Goal: Information Seeking & Learning: Learn about a topic

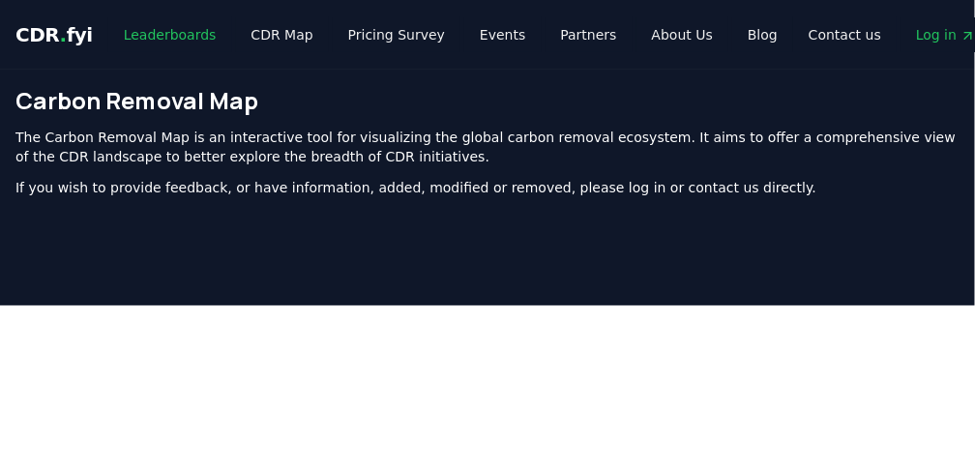
click at [138, 27] on link "Leaderboards" at bounding box center [170, 34] width 124 height 35
click at [141, 31] on link "Leaderboards" at bounding box center [170, 34] width 124 height 35
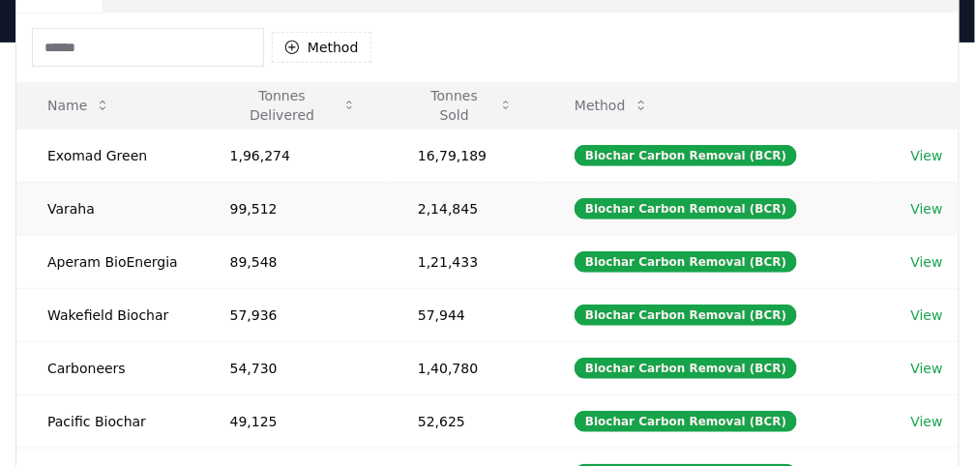
scroll to position [129, 0]
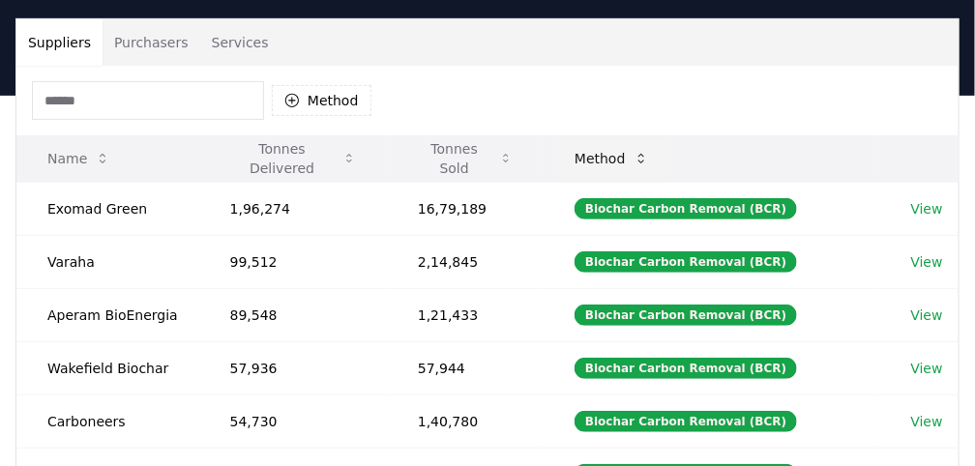
click at [644, 161] on icon at bounding box center [640, 158] width 15 height 15
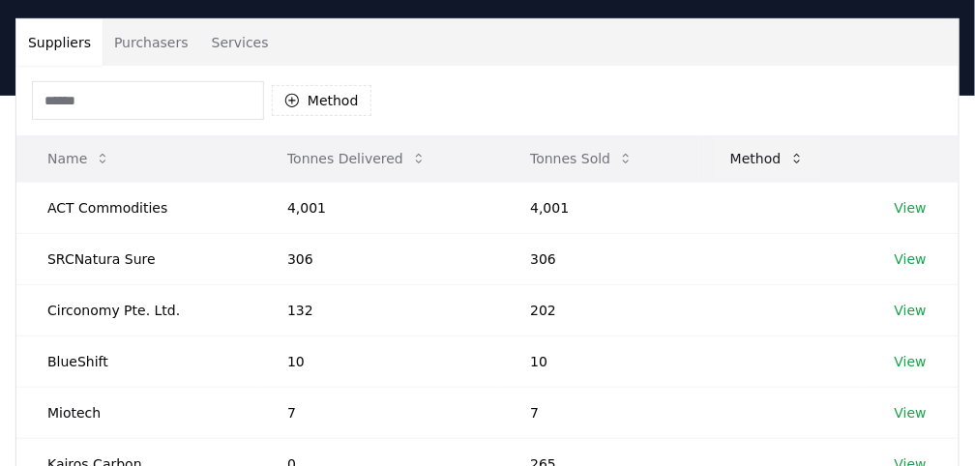
click at [725, 154] on button "Method" at bounding box center [767, 158] width 105 height 39
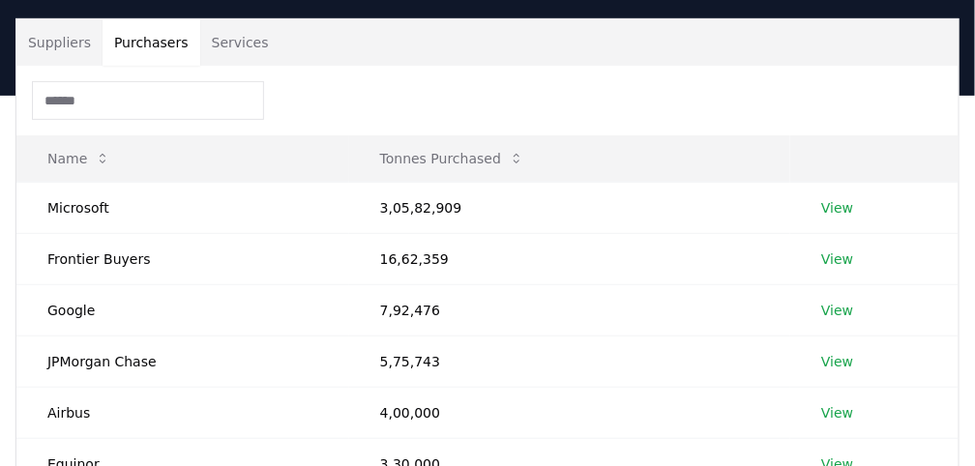
click at [151, 43] on button "Purchasers" at bounding box center [151, 42] width 98 height 46
click at [229, 41] on button "Services" at bounding box center [240, 42] width 80 height 46
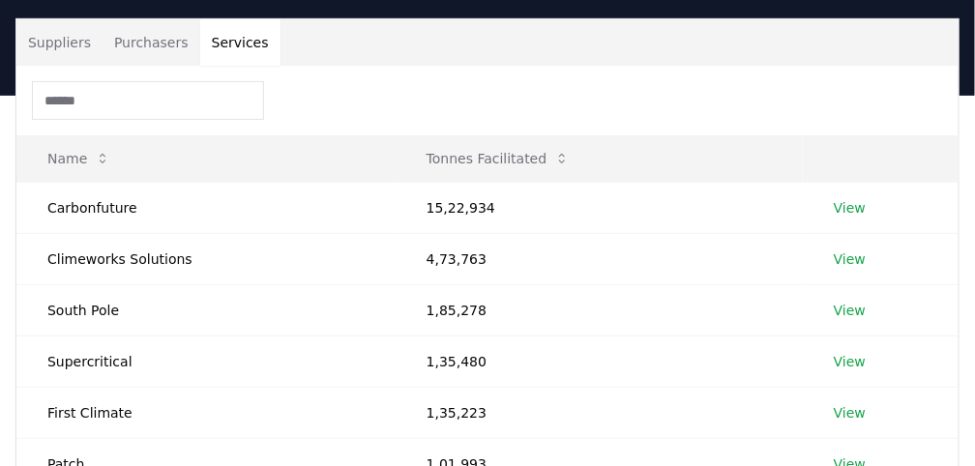
click at [69, 44] on button "Suppliers" at bounding box center [59, 42] width 86 height 46
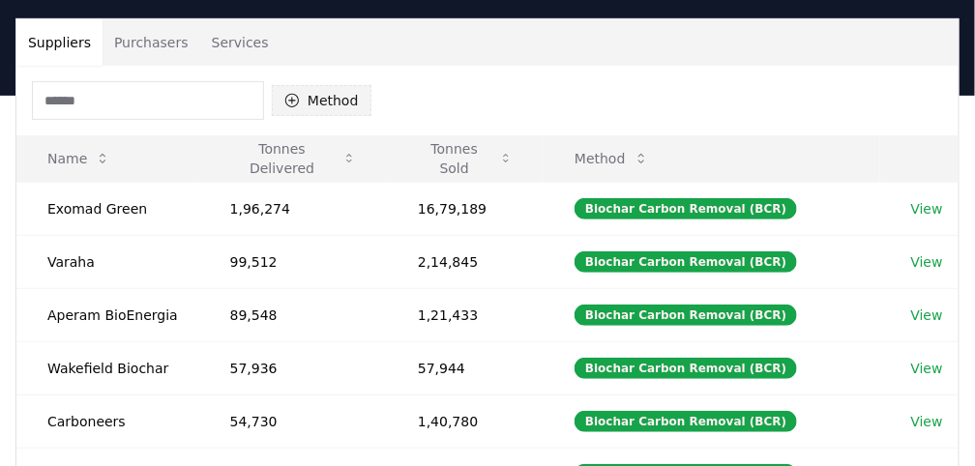
click at [336, 106] on button "Method" at bounding box center [322, 100] width 100 height 31
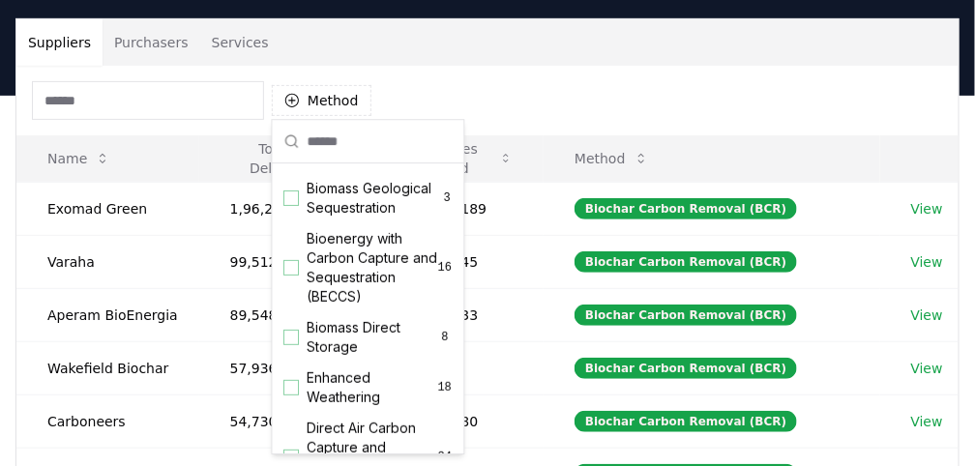
scroll to position [166, 0]
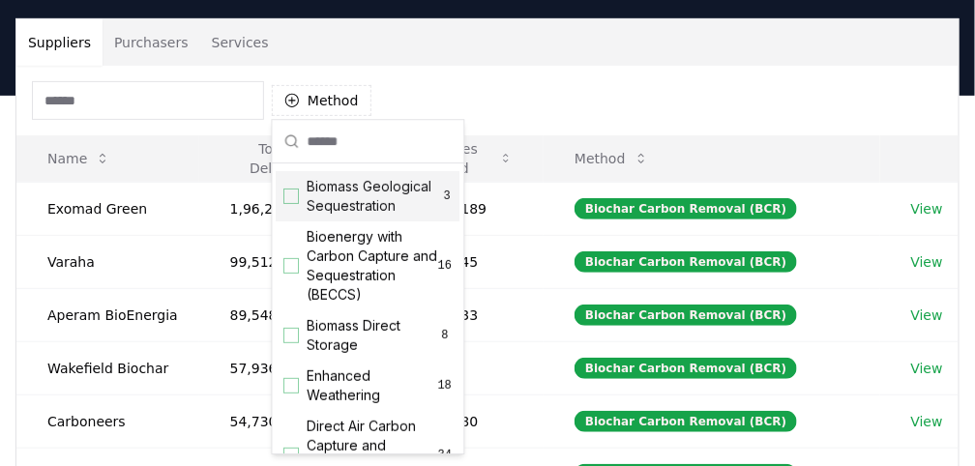
click at [289, 190] on div "Suggestions" at bounding box center [291, 196] width 15 height 15
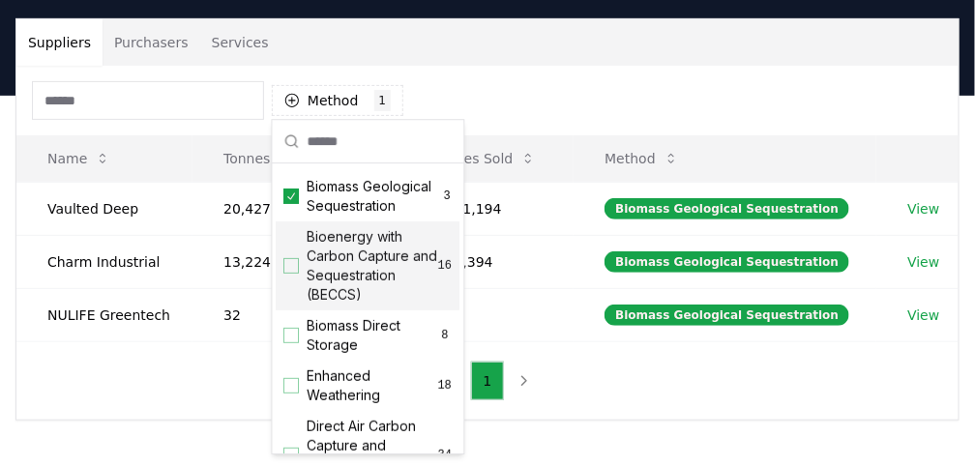
click at [291, 262] on div "Suggestions" at bounding box center [291, 265] width 15 height 15
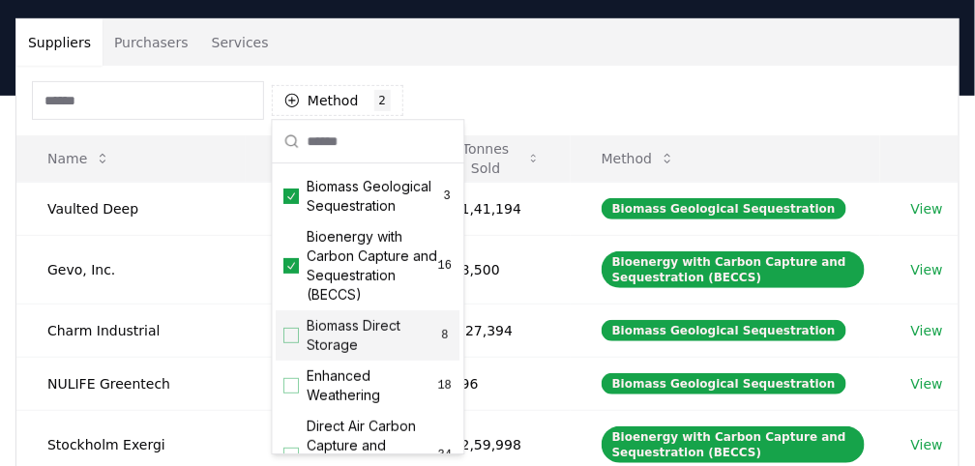
click at [297, 334] on div "Suggestions" at bounding box center [291, 335] width 15 height 15
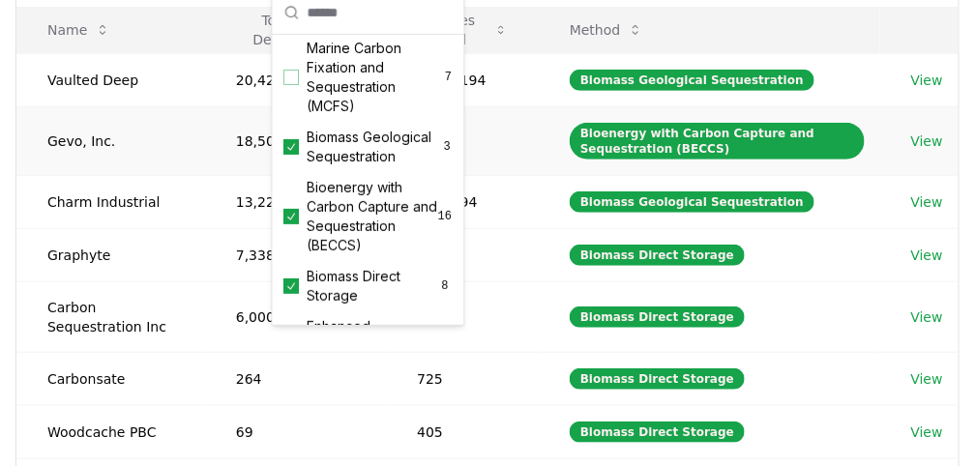
scroll to position [73, 0]
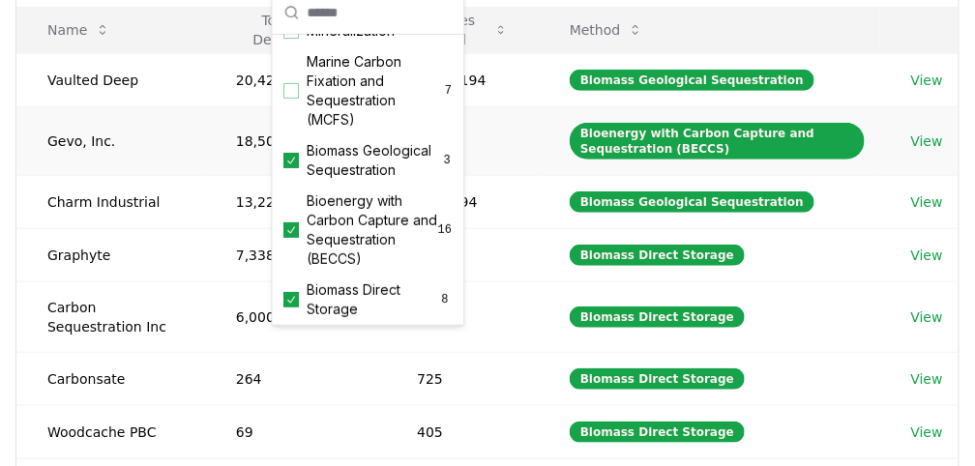
click at [558, 142] on td "Bioenergy with Carbon Capture and Sequestration (BECCS)" at bounding box center [709, 140] width 341 height 69
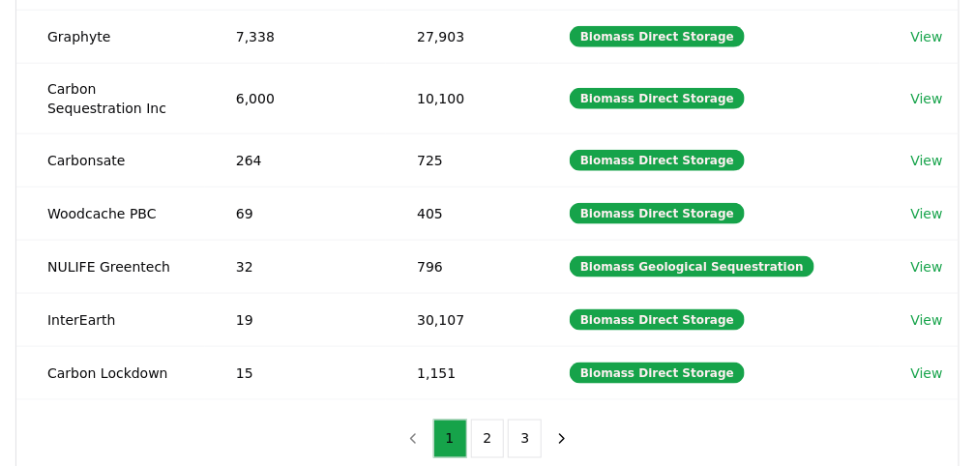
scroll to position [515, 0]
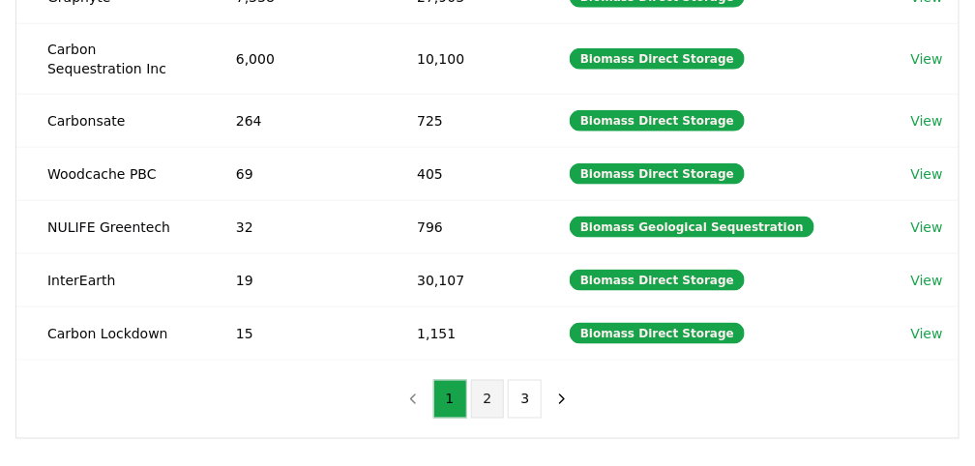
click at [487, 391] on button "2" at bounding box center [488, 399] width 34 height 39
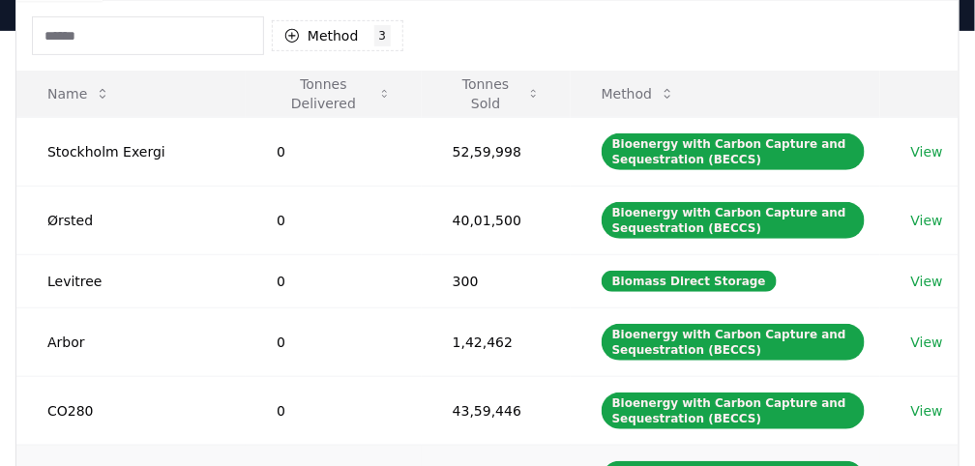
scroll to position [64, 0]
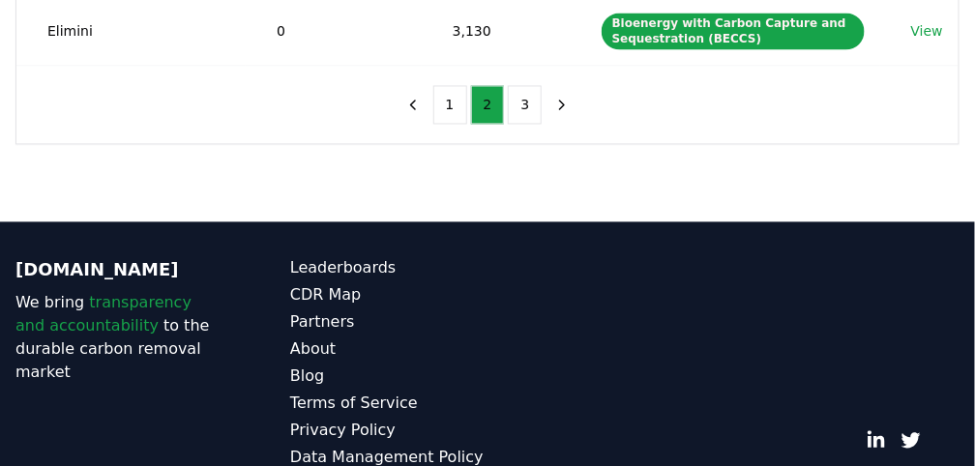
click at [523, 87] on button "3" at bounding box center [525, 105] width 34 height 39
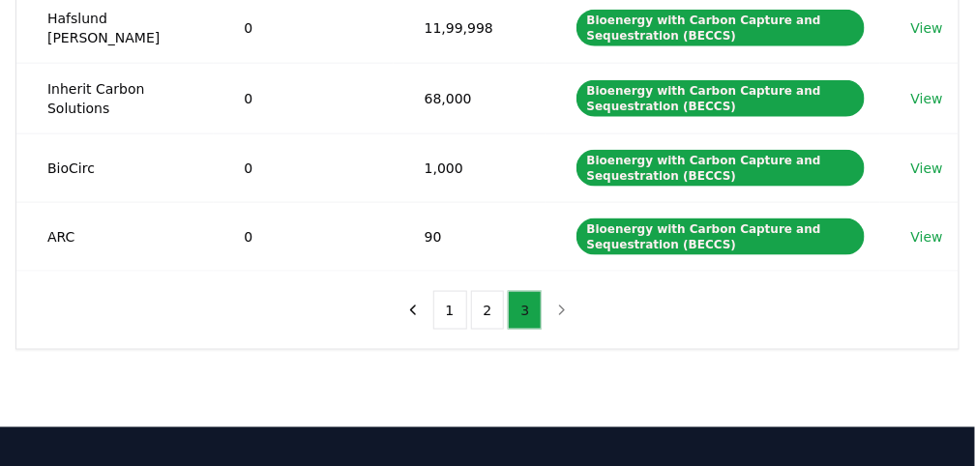
scroll to position [528, 0]
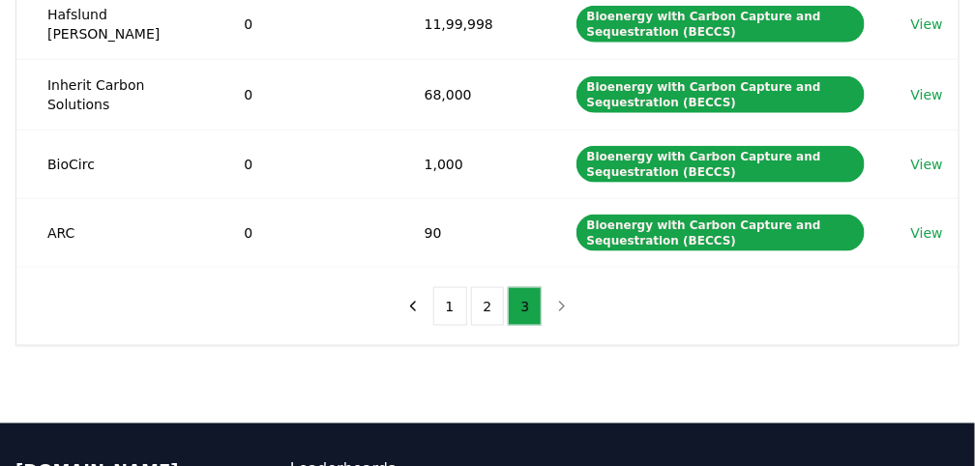
click at [559, 296] on nav "1 2 3" at bounding box center [487, 306] width 183 height 39
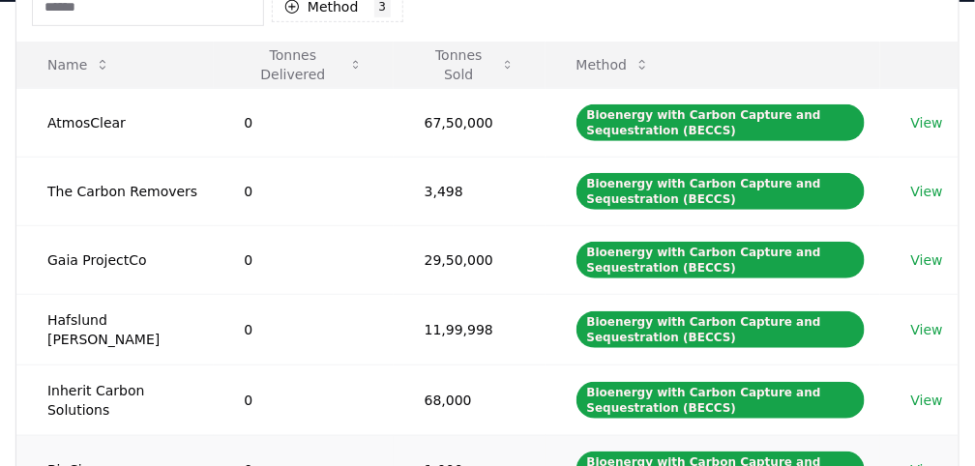
scroll to position [398, 0]
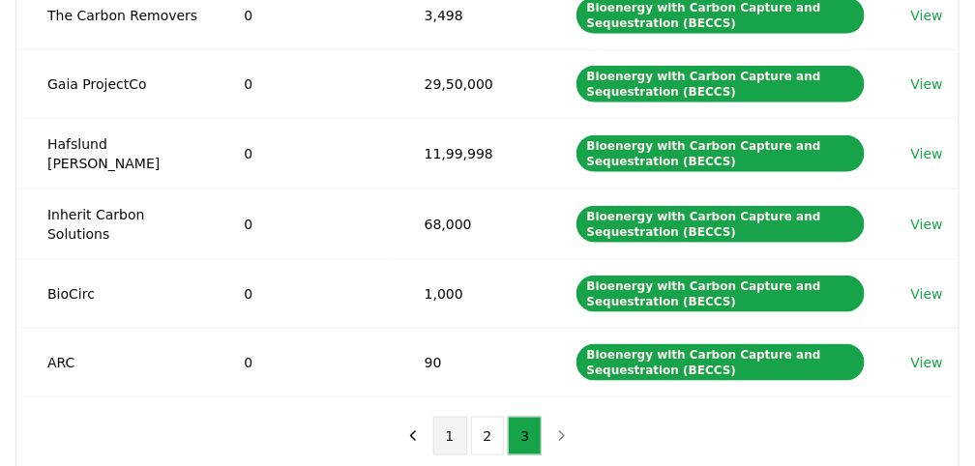
click at [454, 424] on button "1" at bounding box center [450, 436] width 34 height 39
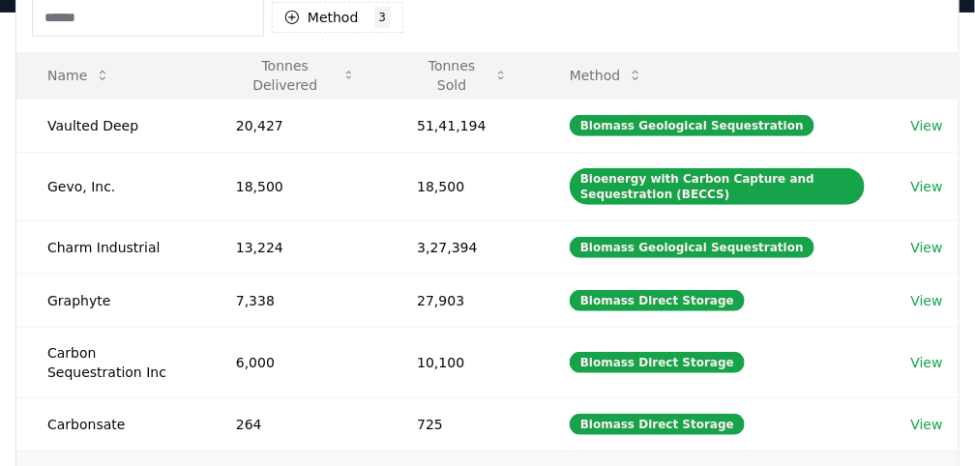
scroll to position [205, 0]
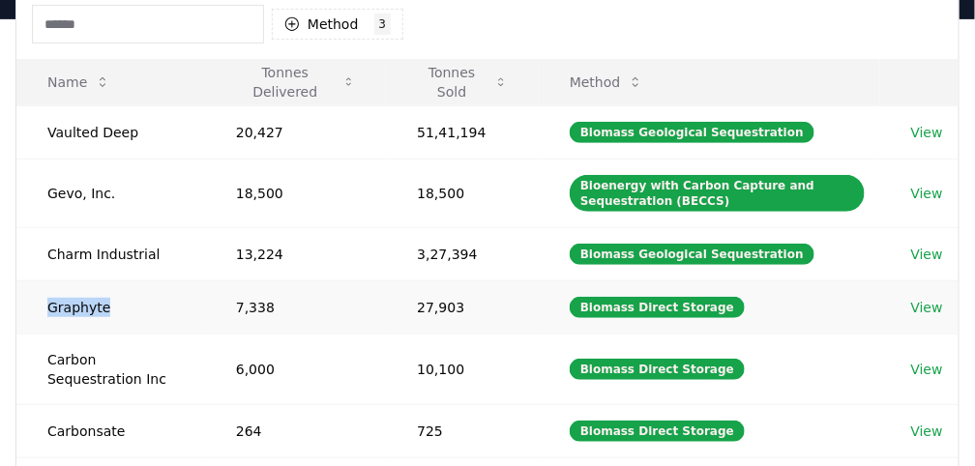
drag, startPoint x: 47, startPoint y: 306, endPoint x: 127, endPoint y: 301, distance: 79.4
click at [127, 301] on td "Graphyte" at bounding box center [110, 306] width 189 height 53
copy td "Graphyte"
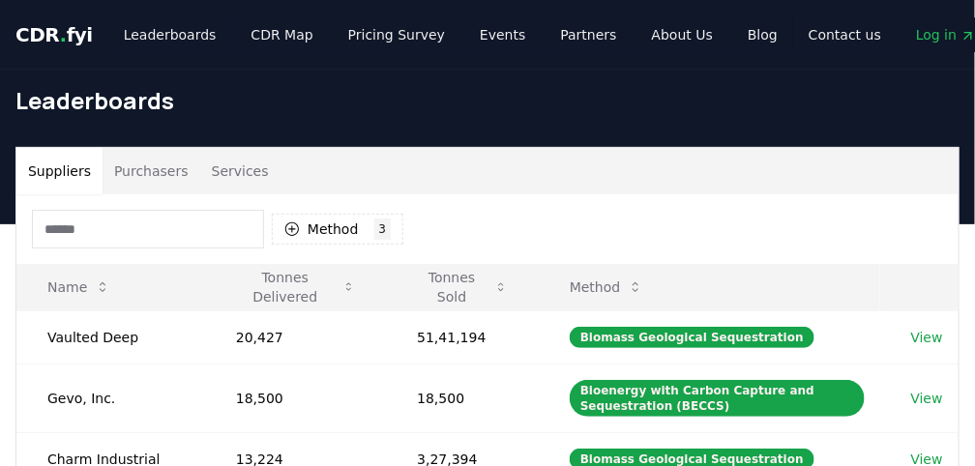
click at [179, 236] on input at bounding box center [148, 229] width 232 height 39
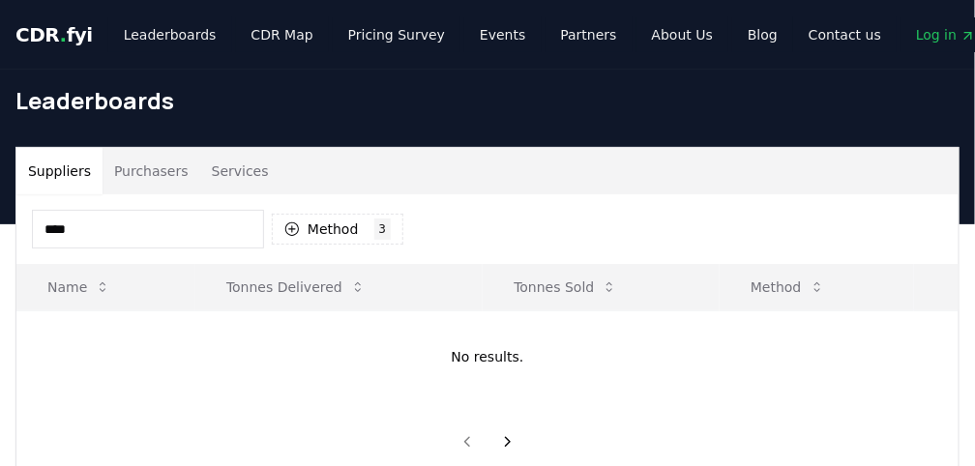
type input "*****"
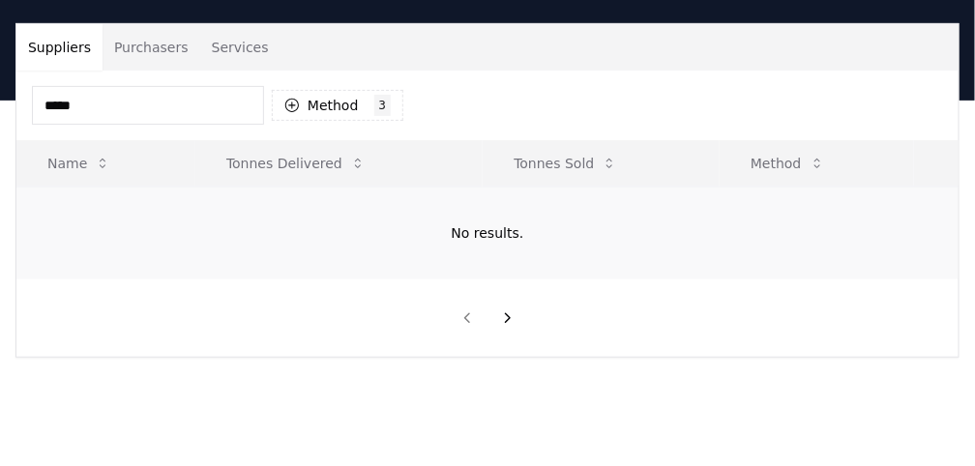
scroll to position [129, 0]
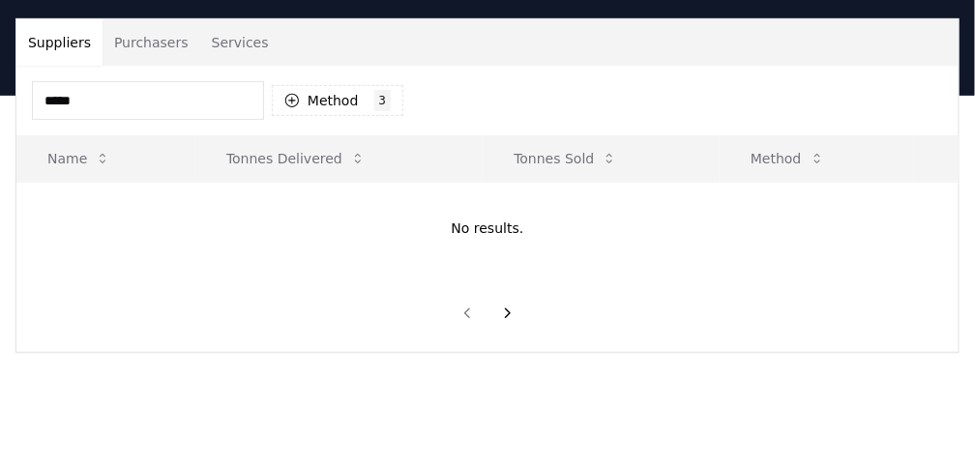
drag, startPoint x: 181, startPoint y: 102, endPoint x: 9, endPoint y: 99, distance: 172.2
click at [9, 99] on div "Suppliers Purchasers Services ***** Method 3 3 selected Name Tonnes Delivered T…" at bounding box center [487, 185] width 975 height 335
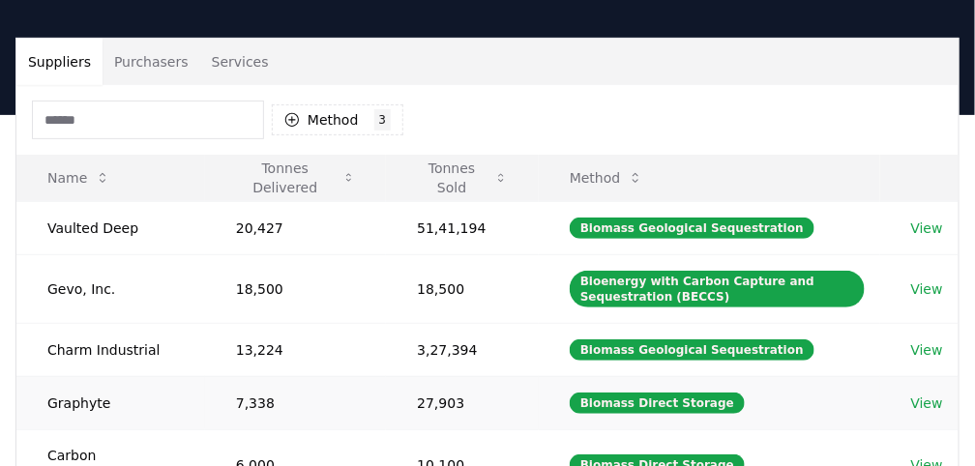
scroll to position [0, 0]
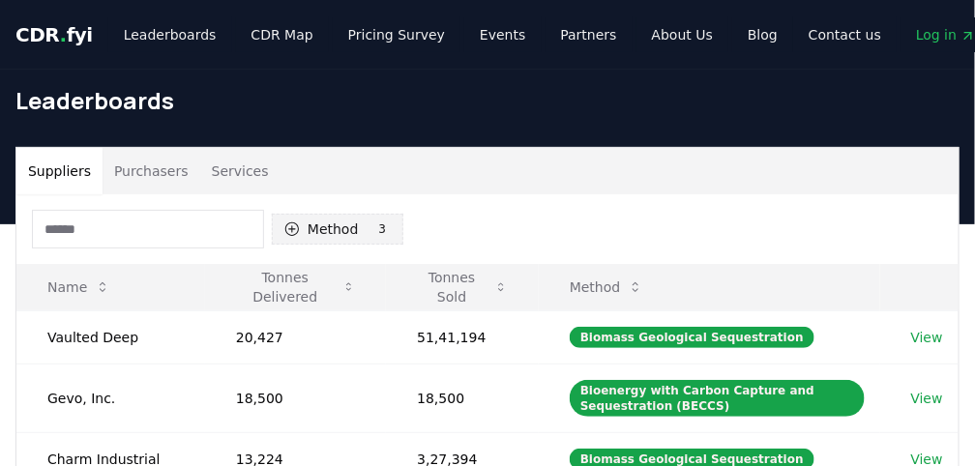
click at [360, 229] on button "Method 3 3 selected" at bounding box center [338, 229] width 132 height 31
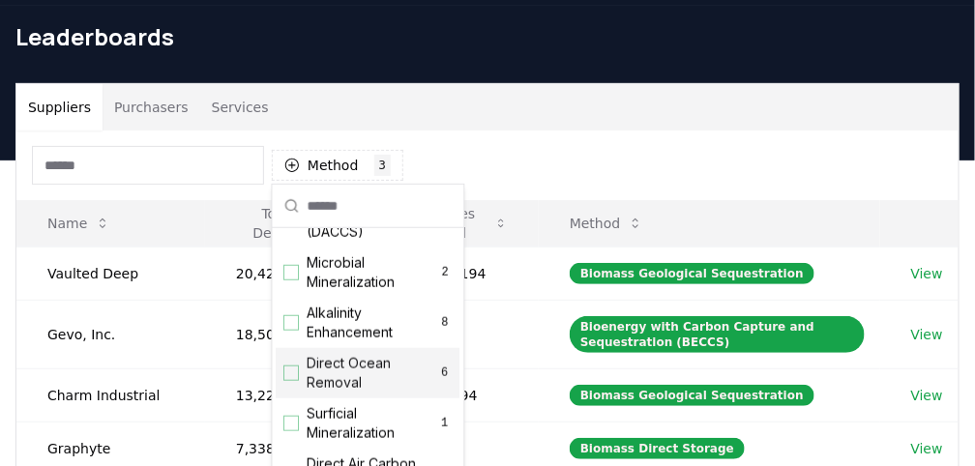
scroll to position [320, 0]
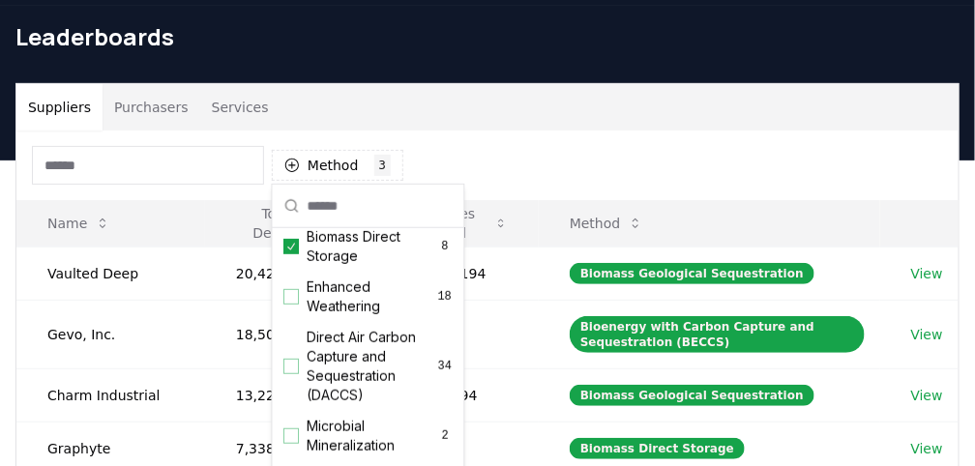
click at [657, 172] on div "Method 3 3 selected" at bounding box center [487, 166] width 942 height 70
